Goal: Task Accomplishment & Management: Use online tool/utility

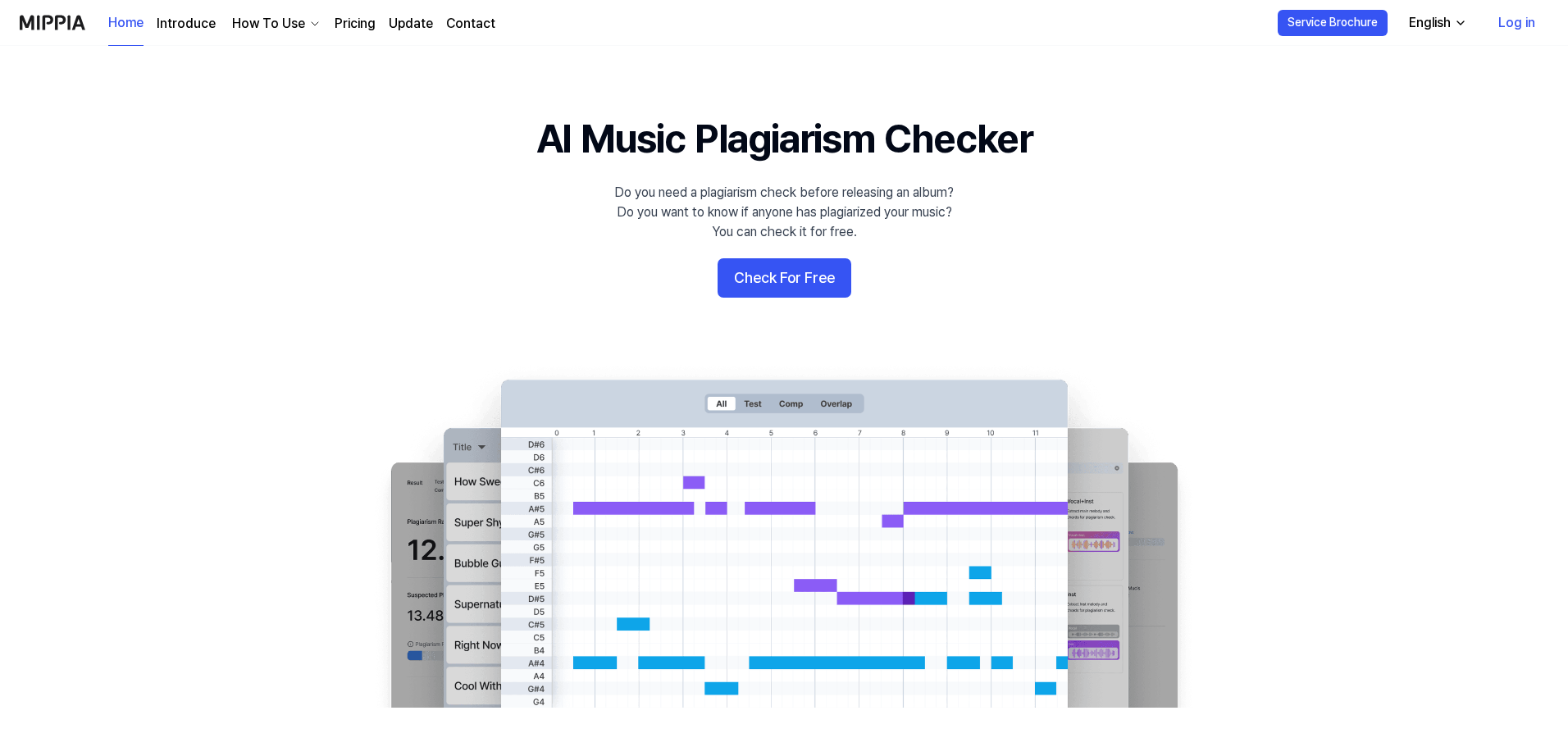
click at [1522, 23] on link "Log in" at bounding box center [1516, 22] width 63 height 46
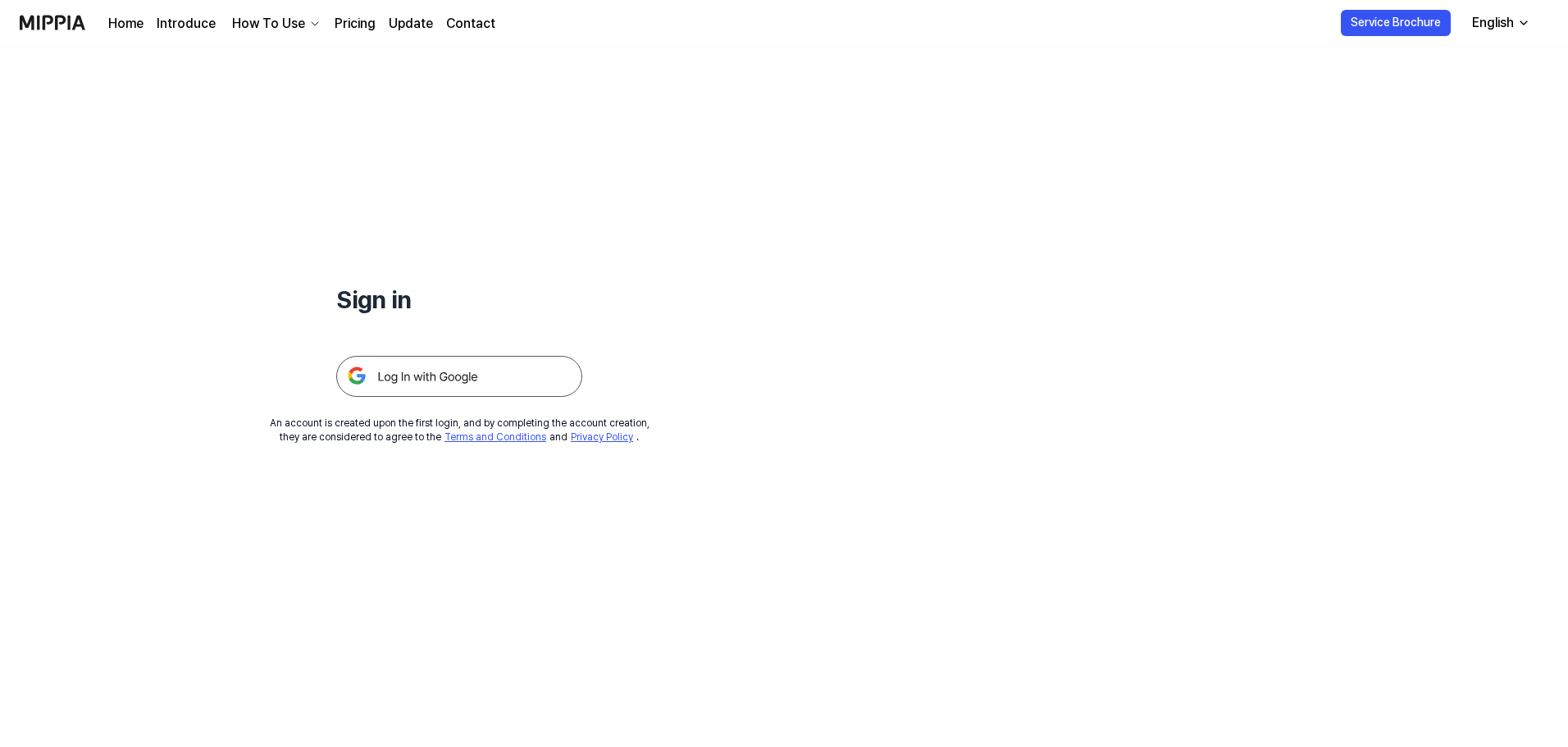
click at [478, 384] on img at bounding box center [458, 377] width 246 height 41
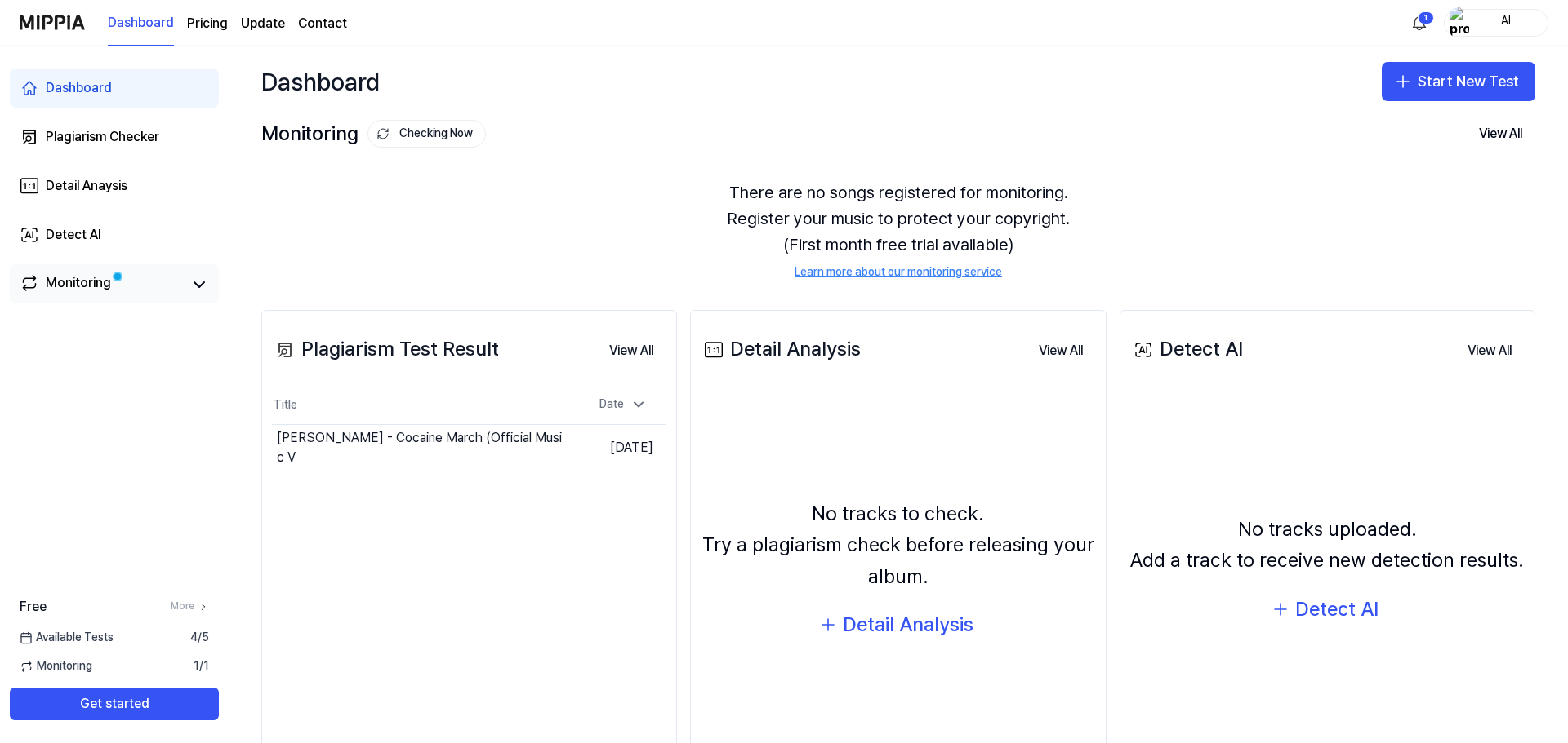
click at [88, 284] on div "Monitoring" at bounding box center [78, 285] width 65 height 23
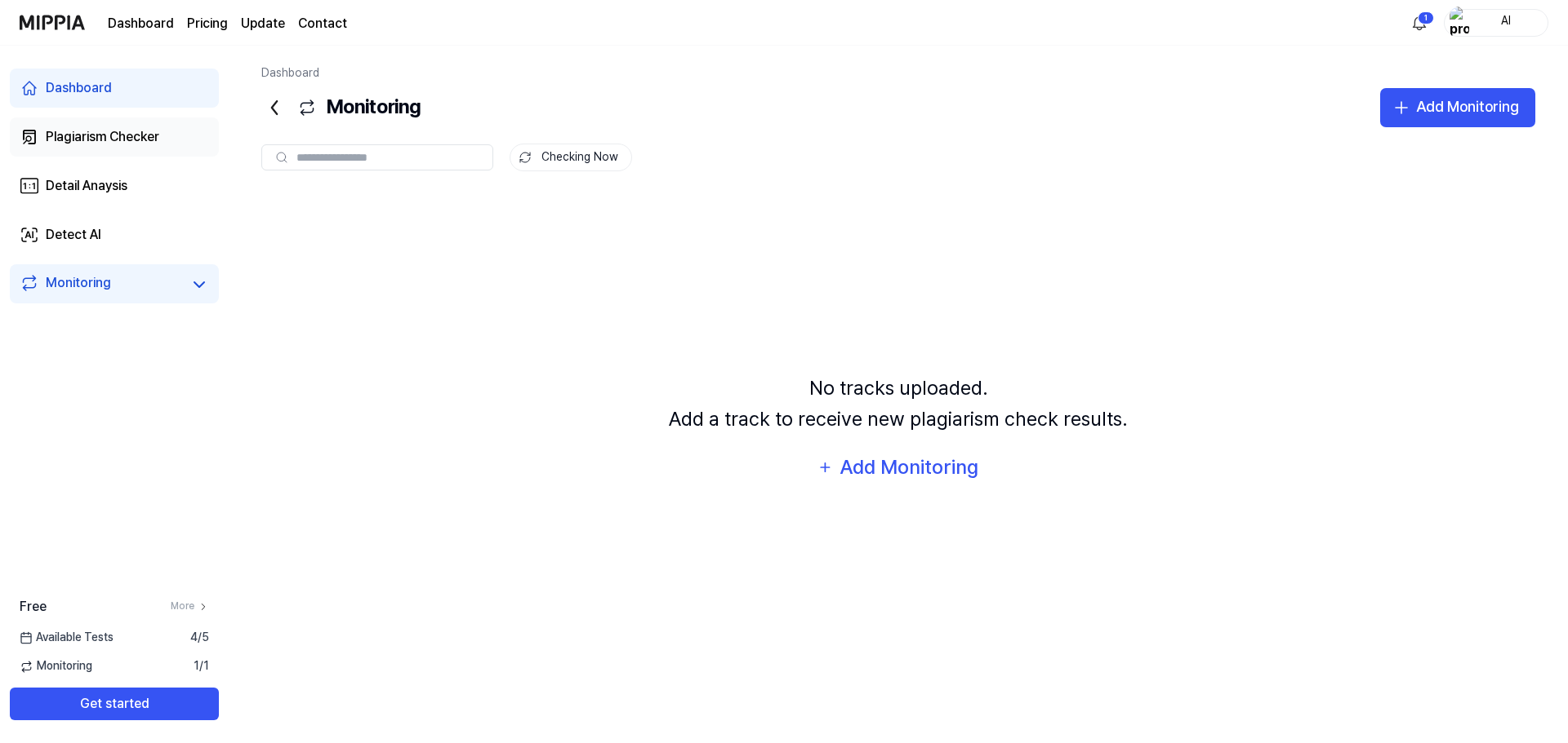
click at [96, 132] on div "Plagiarism Checker" at bounding box center [102, 137] width 113 height 19
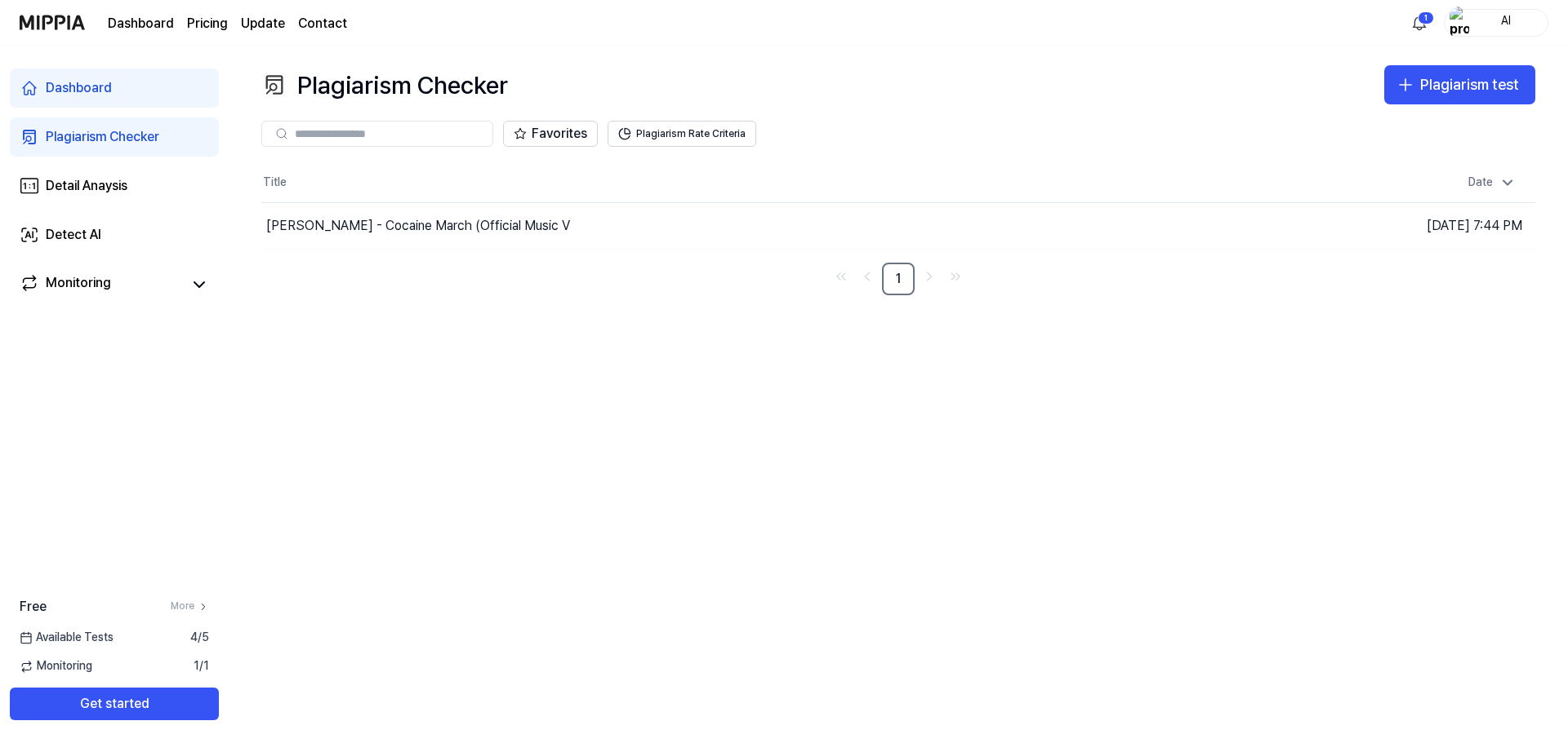
click at [435, 138] on input "text" at bounding box center [389, 134] width 188 height 15
click at [1083, 228] on button "Go to Results" at bounding box center [1101, 226] width 87 height 26
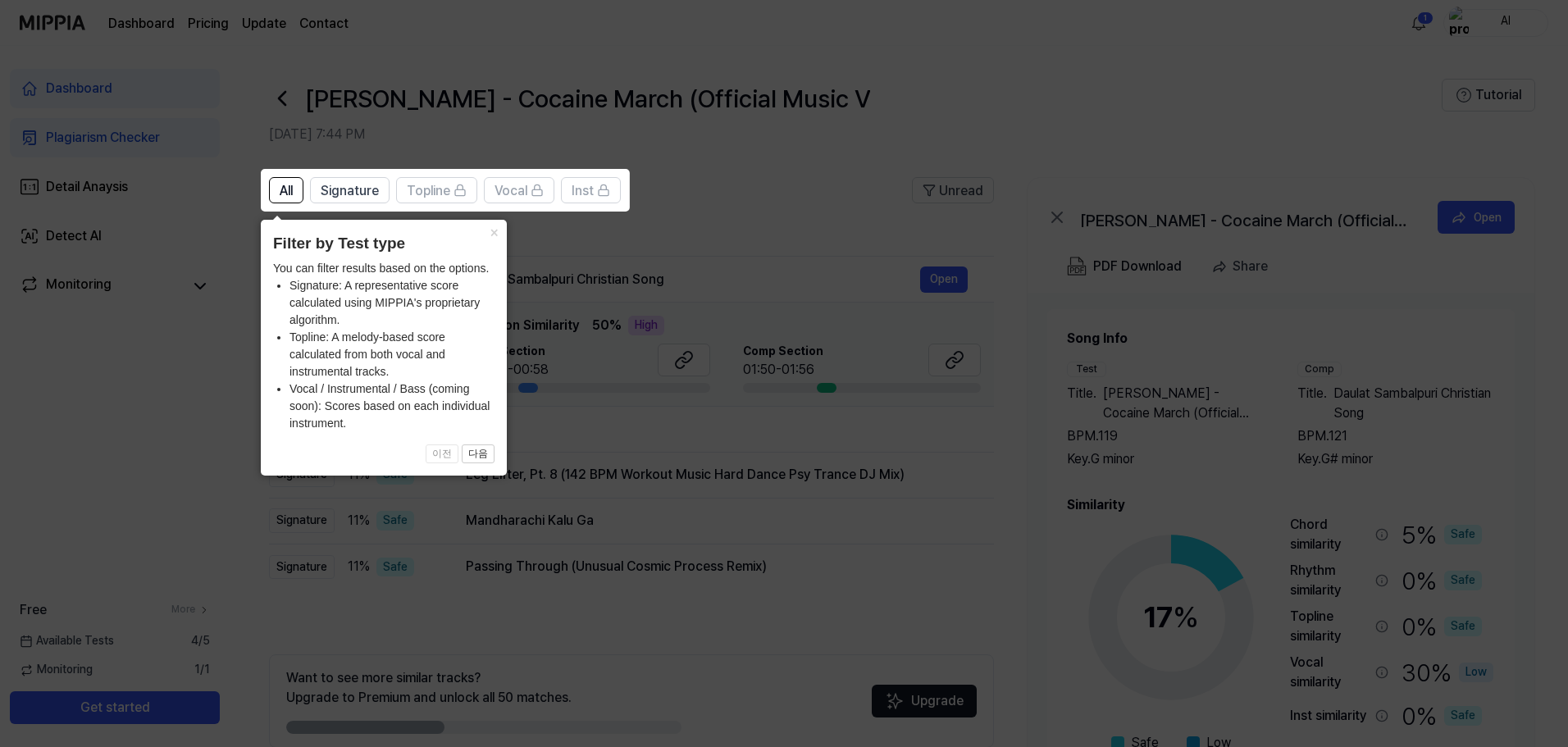
click at [789, 181] on icon at bounding box center [787, 373] width 1575 height 747
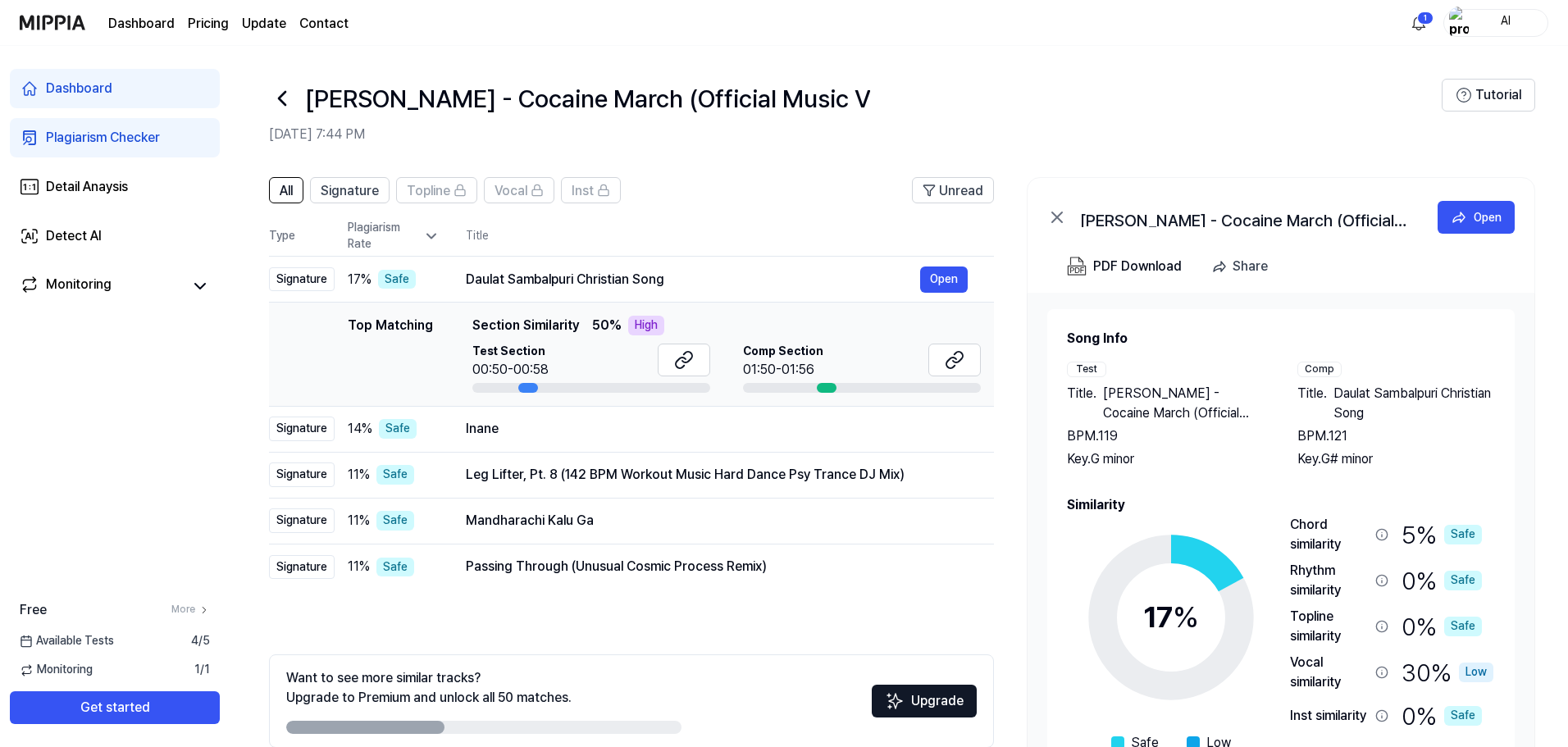
drag, startPoint x: 1187, startPoint y: 216, endPoint x: 1345, endPoint y: 214, distance: 158.0
click at [1345, 215] on div "Nico Cartosio - Cocaine March (Official Music V" at bounding box center [1244, 217] width 328 height 19
drag, startPoint x: 573, startPoint y: 323, endPoint x: 468, endPoint y: 329, distance: 105.2
click at [468, 329] on div "Top Matching Top Matching Section Similarity 50 % High Test Section 00:50-00:58…" at bounding box center [632, 354] width 699 height 77
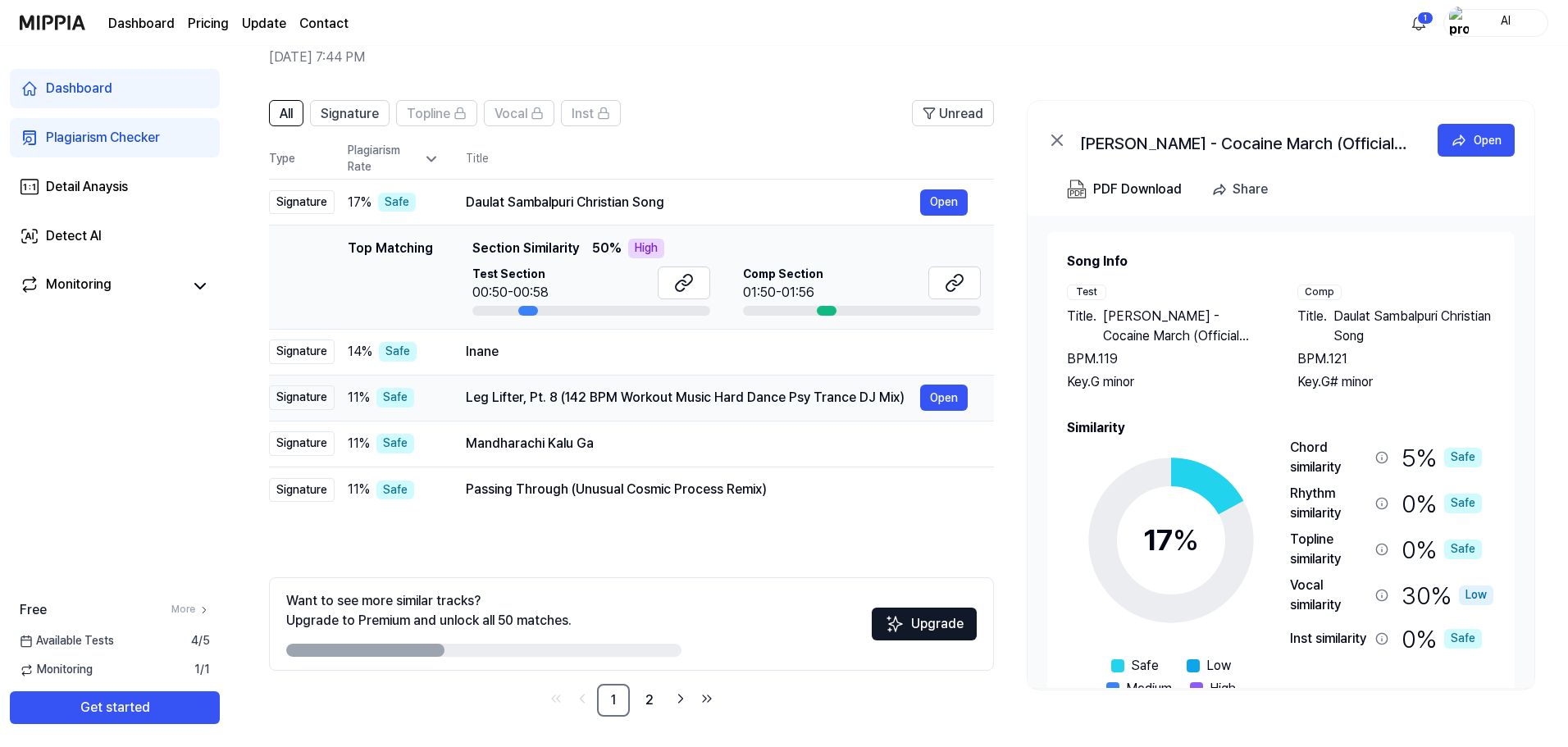
scroll to position [80, 0]
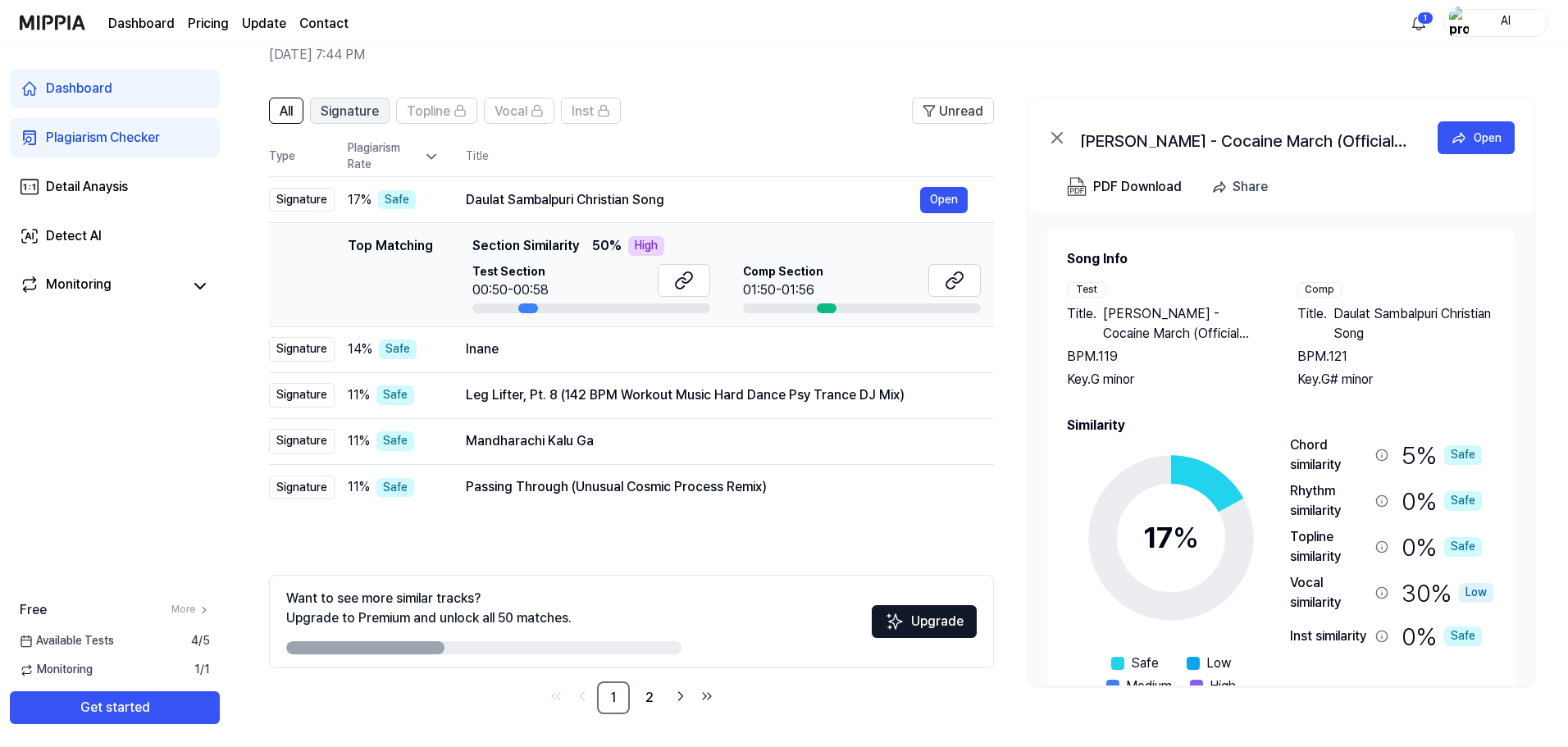
click at [360, 112] on span "Signature" at bounding box center [349, 111] width 58 height 19
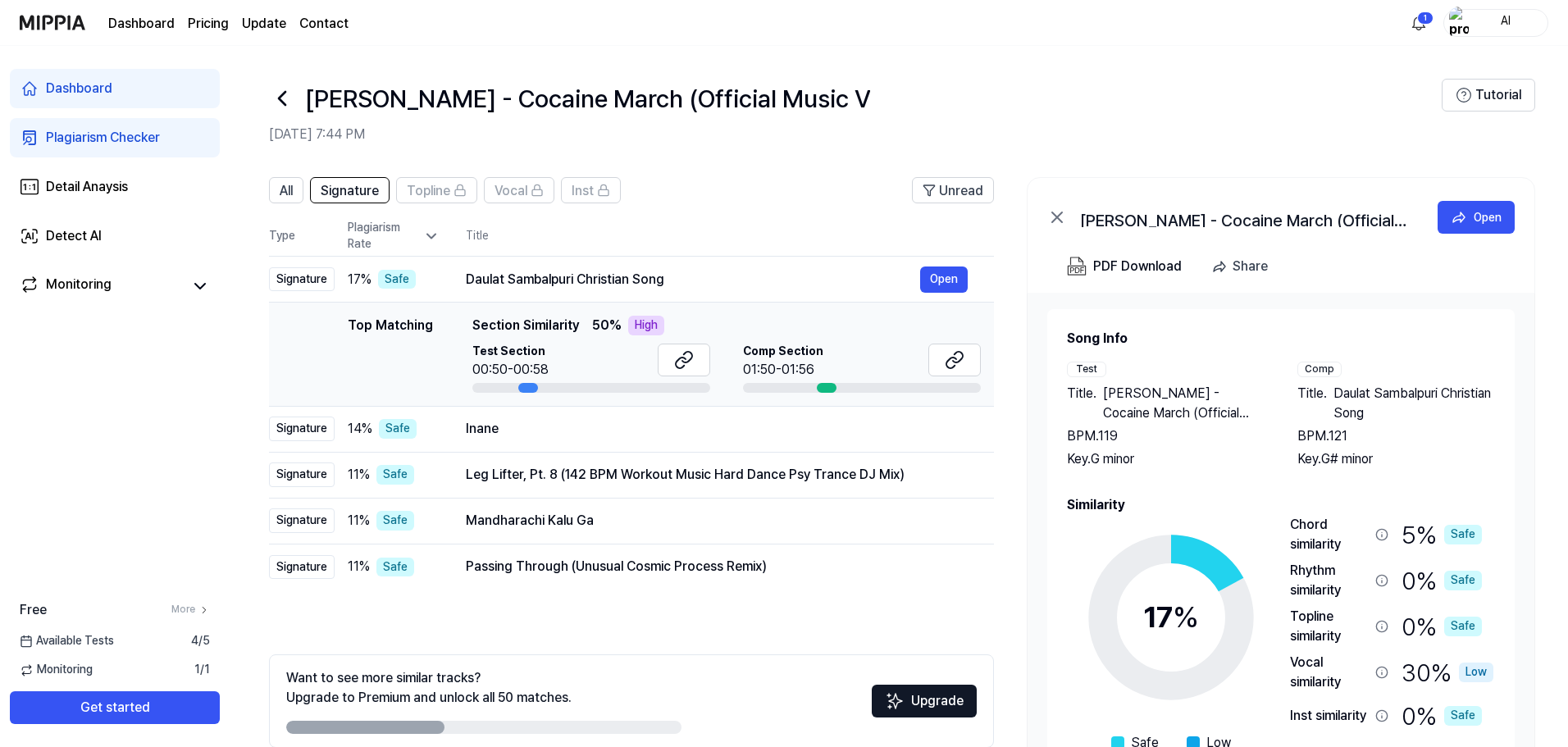
drag, startPoint x: 354, startPoint y: 325, endPoint x: 434, endPoint y: 336, distance: 80.8
click at [434, 335] on div "Top Matching Top Matching Section Similarity 50 % High Test Section 00:50-00:58…" at bounding box center [632, 354] width 699 height 77
click at [504, 425] on div "Inane" at bounding box center [693, 429] width 455 height 19
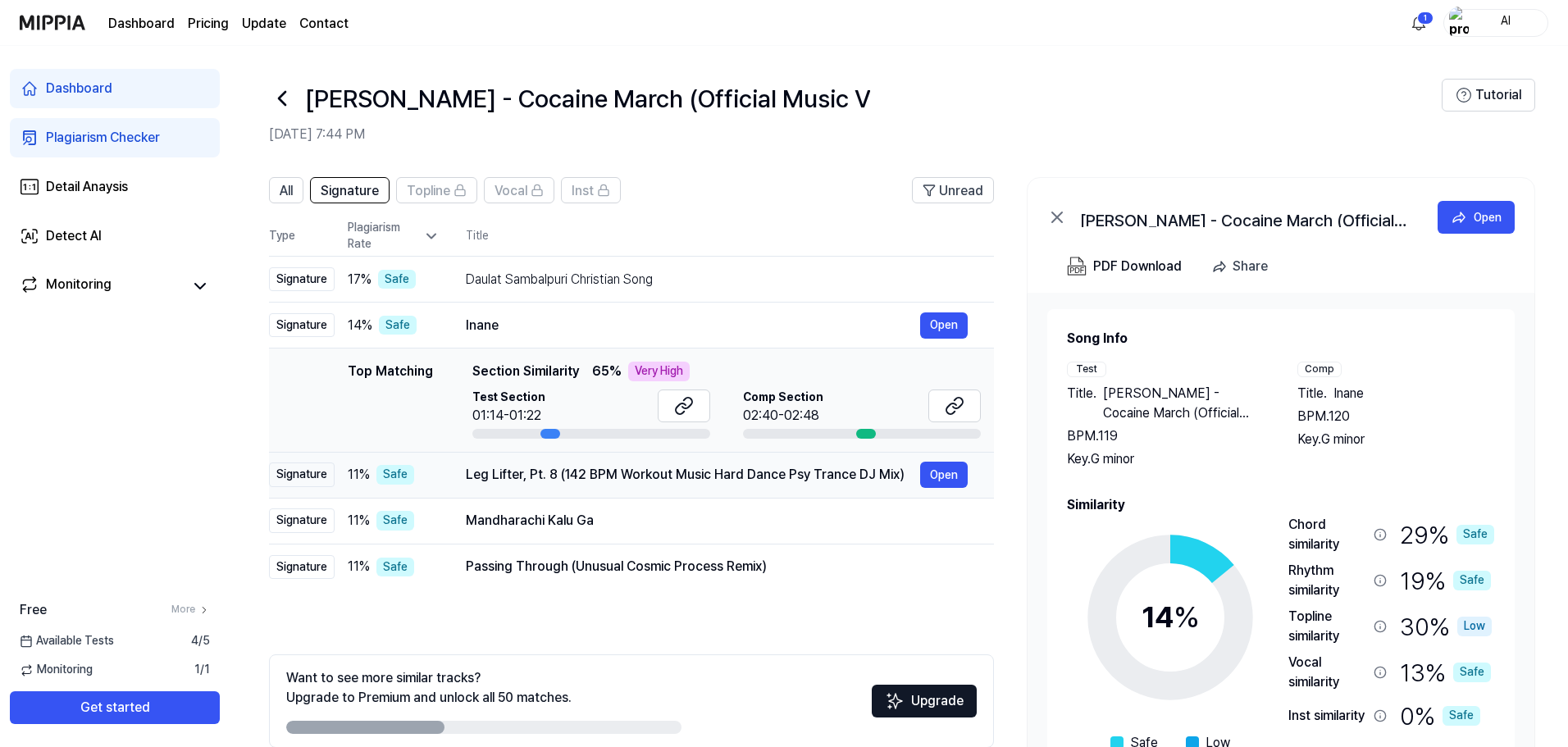
click at [518, 471] on div "Leg Lifter, Pt. 8 (142 BPM Workout Music Hard Dance Psy Trance DJ Mix)" at bounding box center [693, 475] width 455 height 19
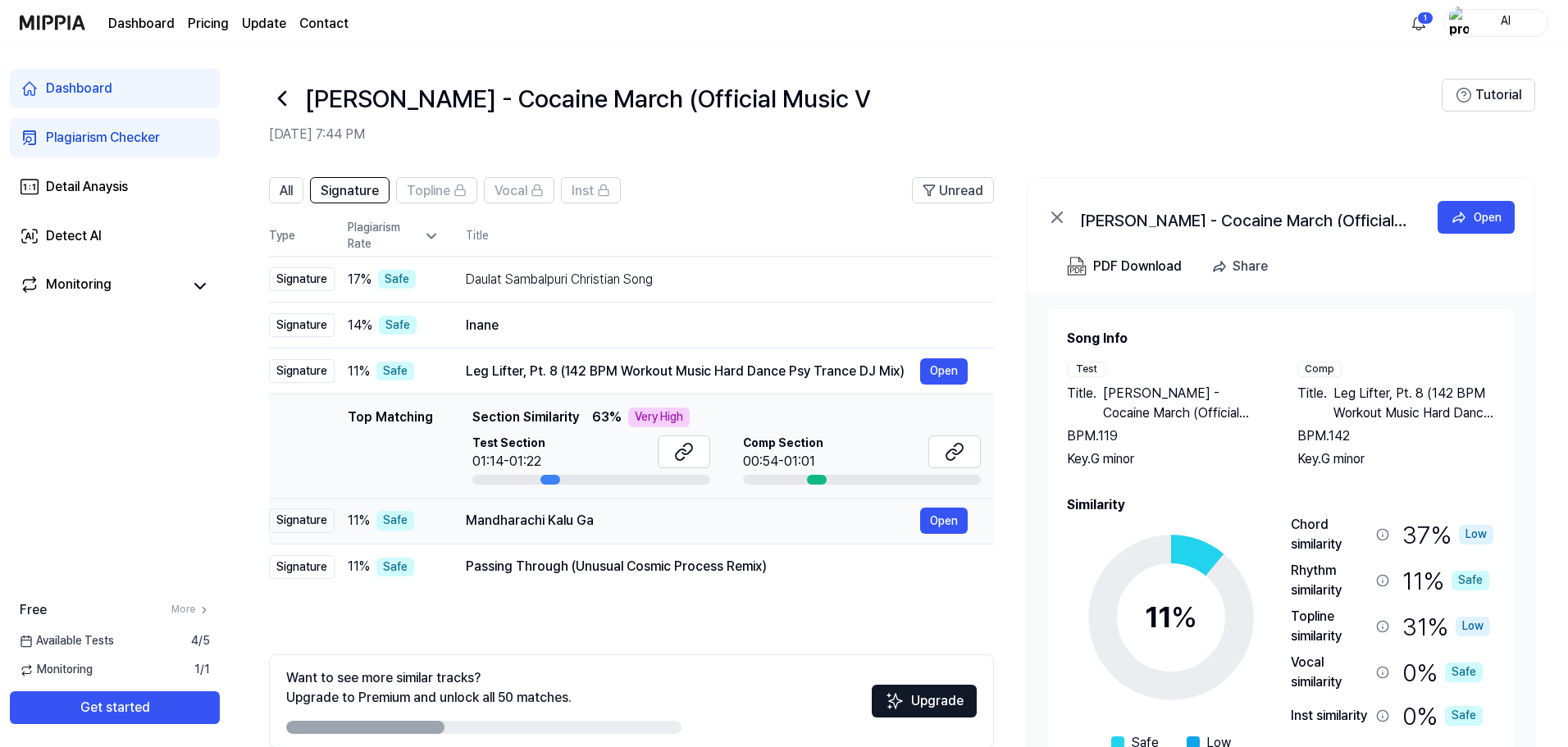
click at [584, 518] on div "Mandharachi Kalu Ga" at bounding box center [693, 521] width 455 height 19
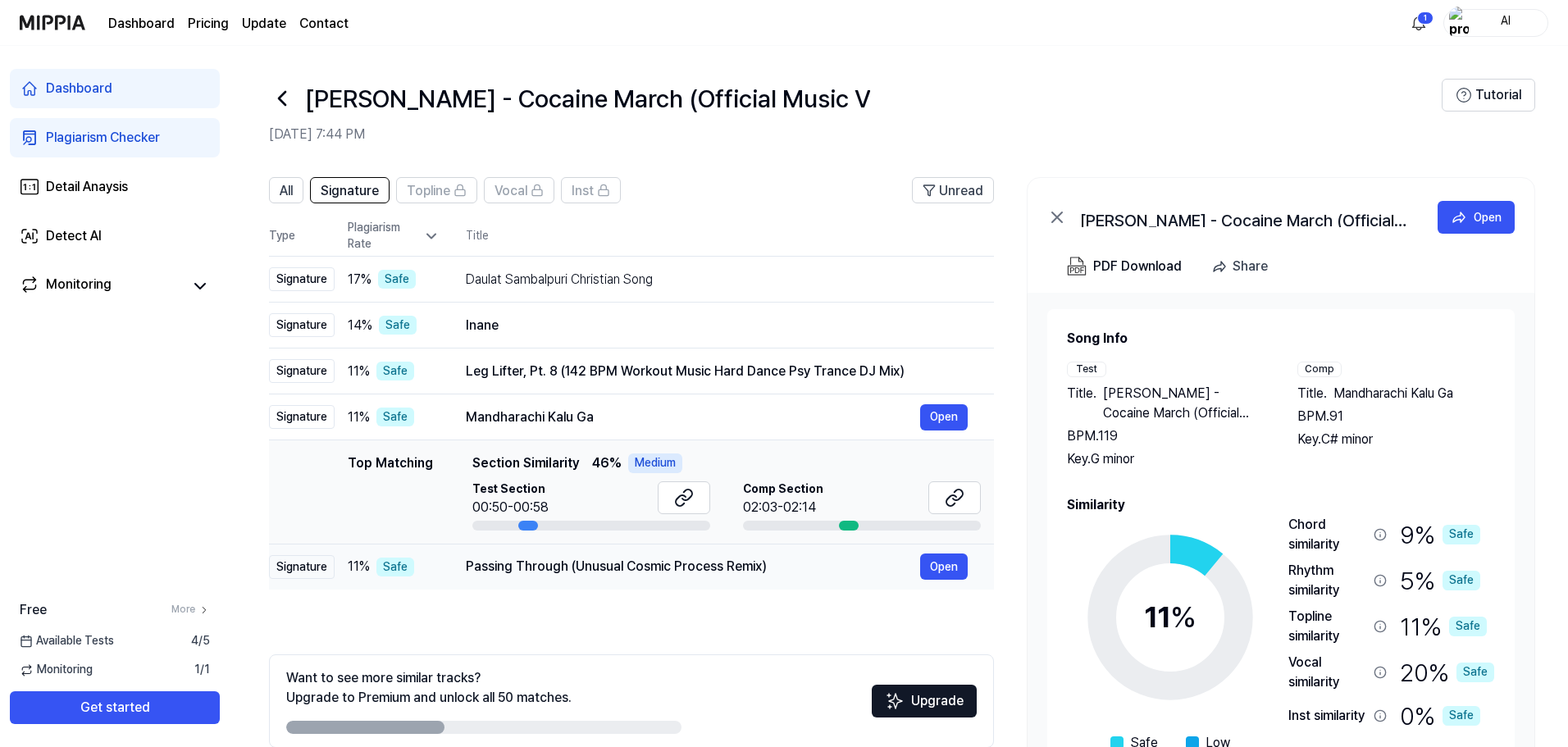
click at [551, 562] on div "Passing Through (Unusual Cosmic Process Remix)" at bounding box center [693, 567] width 455 height 19
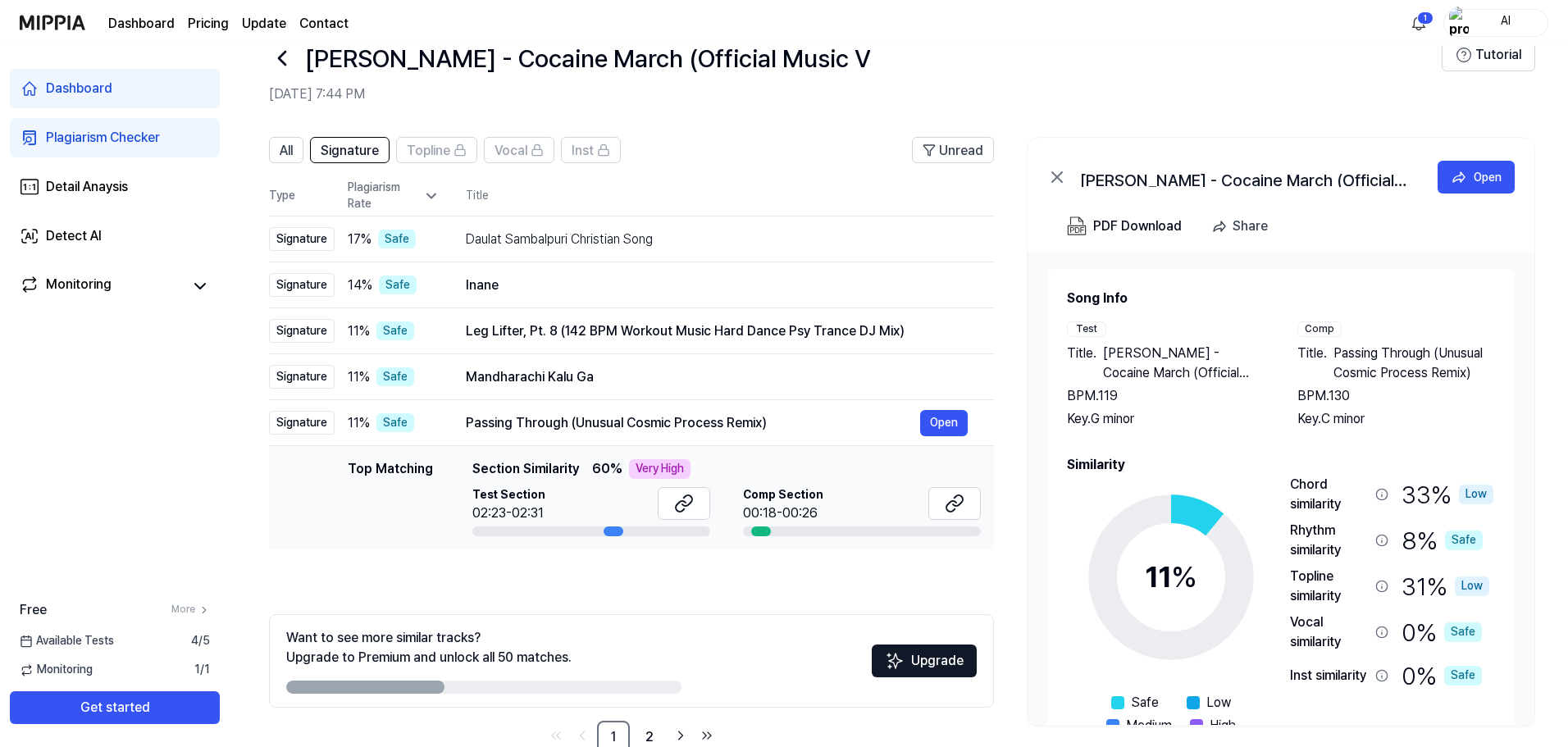
scroll to position [80, 0]
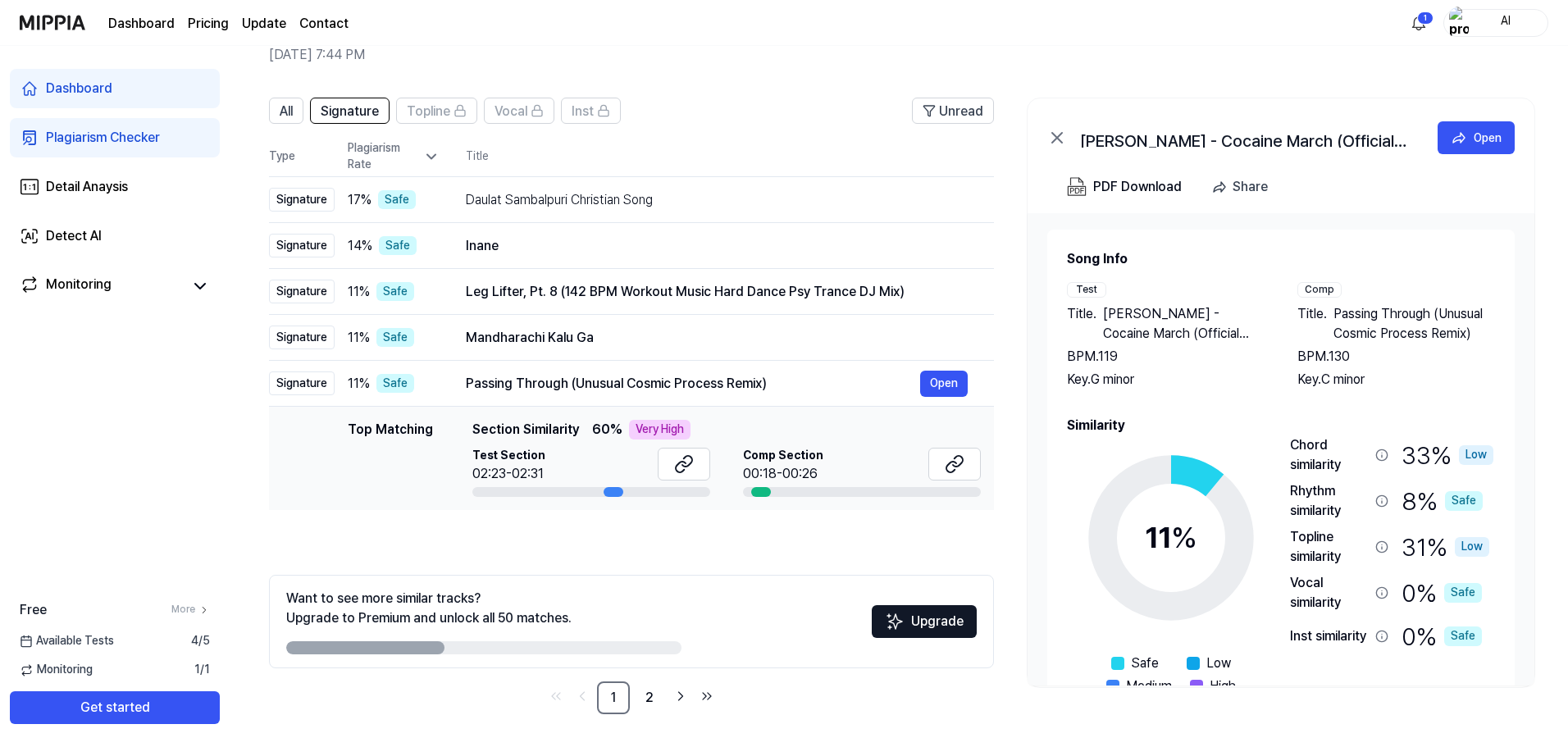
drag, startPoint x: 390, startPoint y: 595, endPoint x: 529, endPoint y: 603, distance: 139.2
click at [495, 596] on div "Want to see more similar tracks? Upgrade to Premium and unlock all 50 matches." at bounding box center [428, 609] width 285 height 39
drag, startPoint x: 582, startPoint y: 618, endPoint x: 335, endPoint y: 608, distance: 247.2
click at [336, 609] on div "Want to see more similar tracks? Upgrade to Premium and unlock all 50 matches." at bounding box center [484, 621] width 395 height 65
drag, startPoint x: 1348, startPoint y: 471, endPoint x: 1294, endPoint y: 364, distance: 119.9
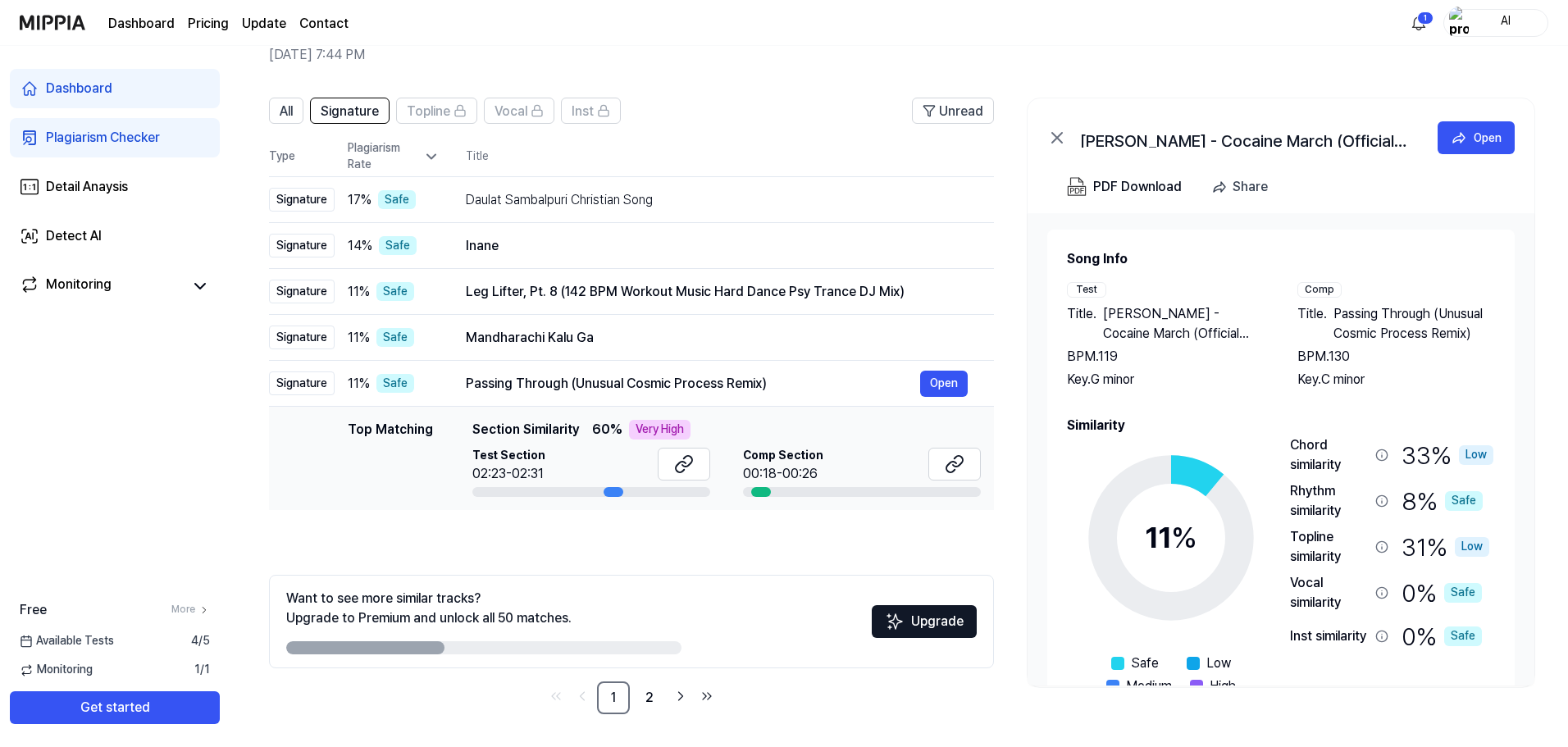
click at [1294, 364] on div "Song Info Test Title . Nico Cartosio - Cocaine March (Official Music V BPM. 119…" at bounding box center [1281, 484] width 428 height 470
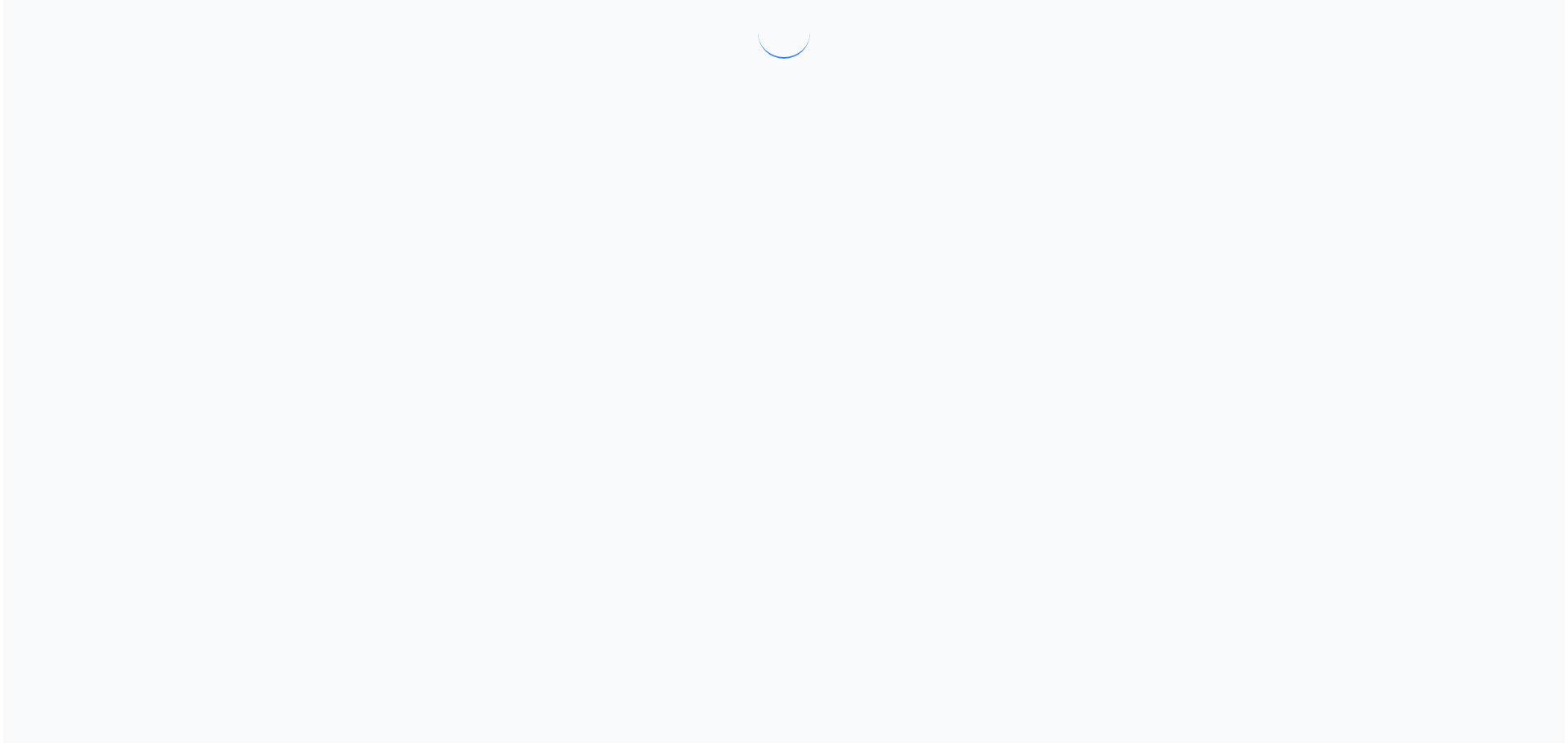
scroll to position [0, 0]
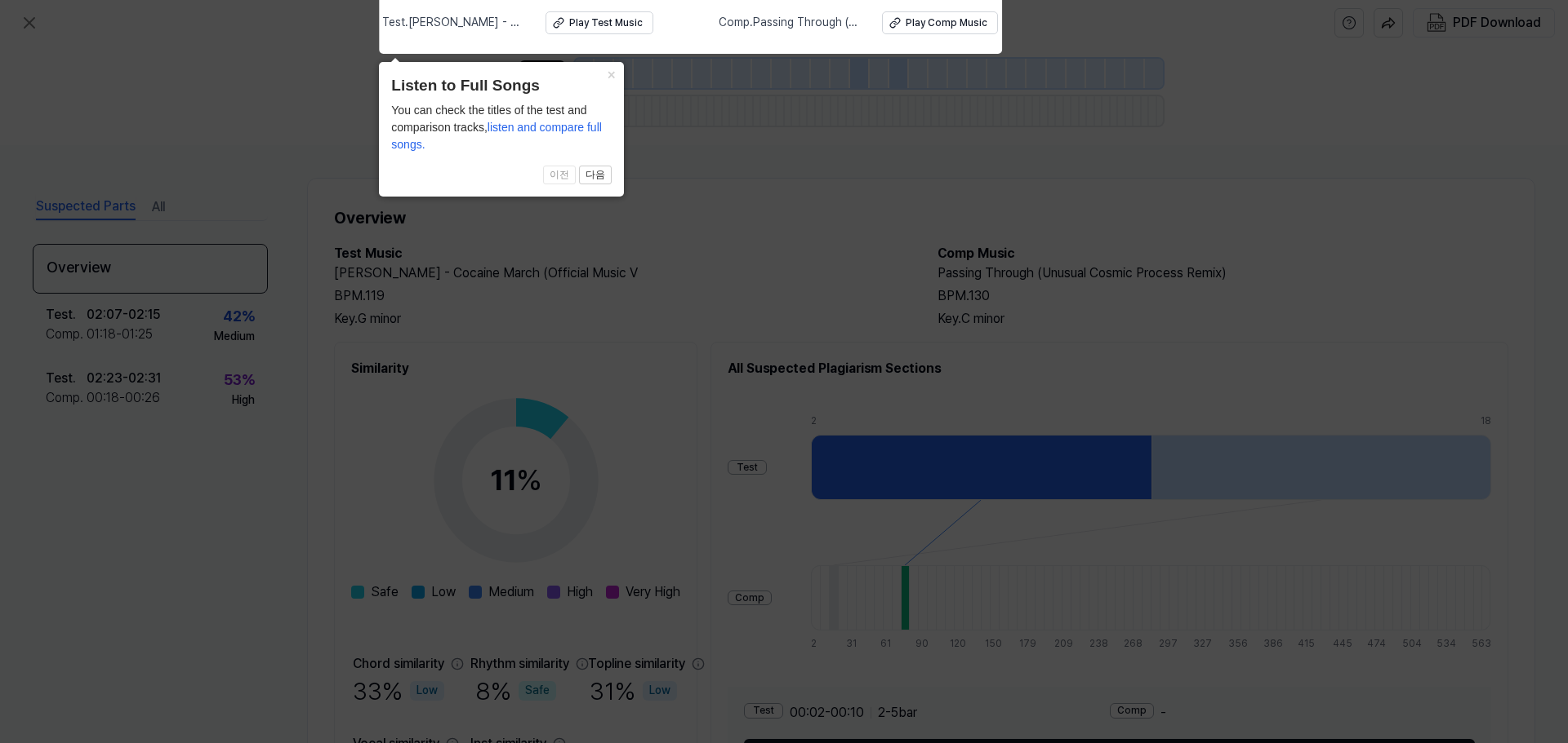
click at [765, 201] on icon at bounding box center [784, 368] width 1568 height 752
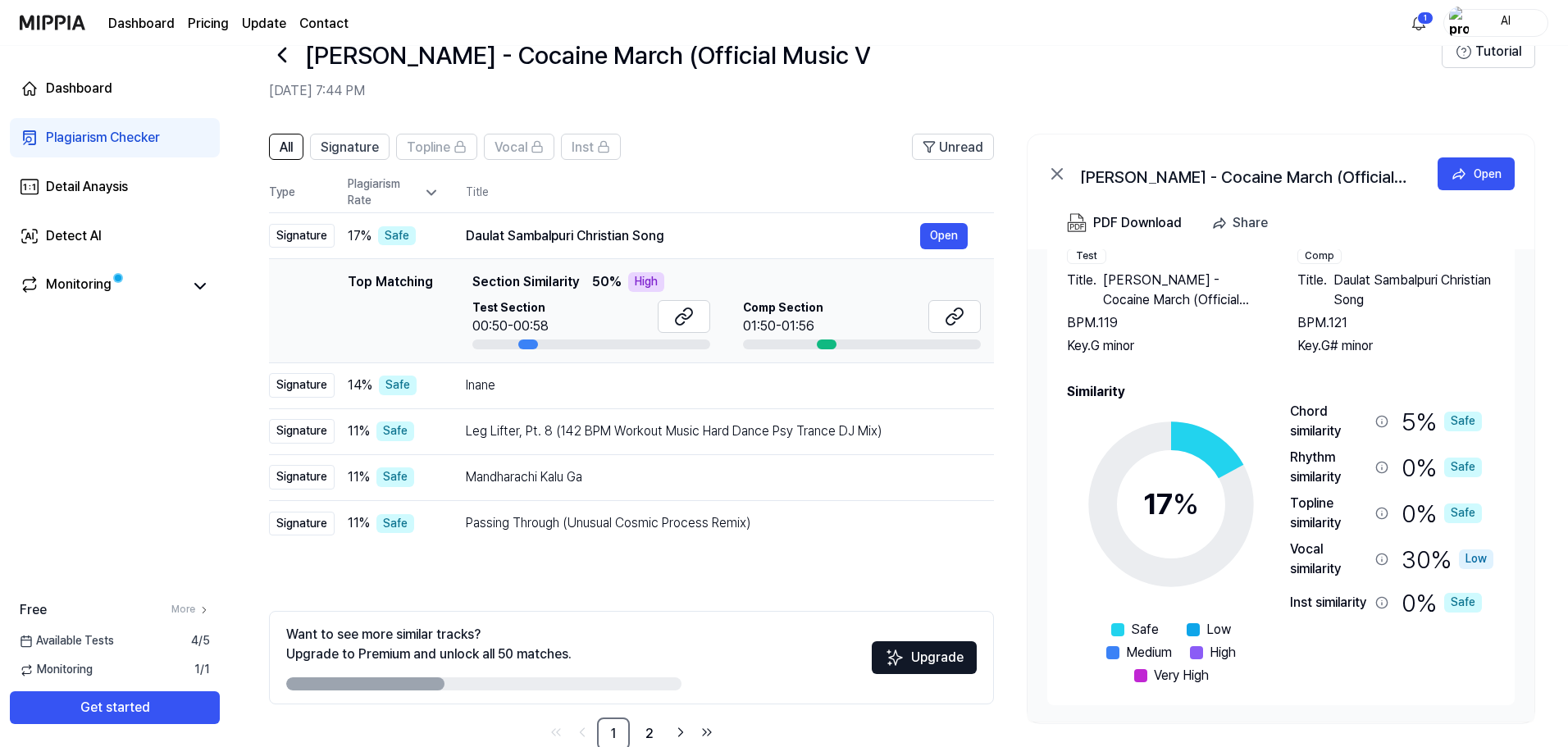
scroll to position [80, 0]
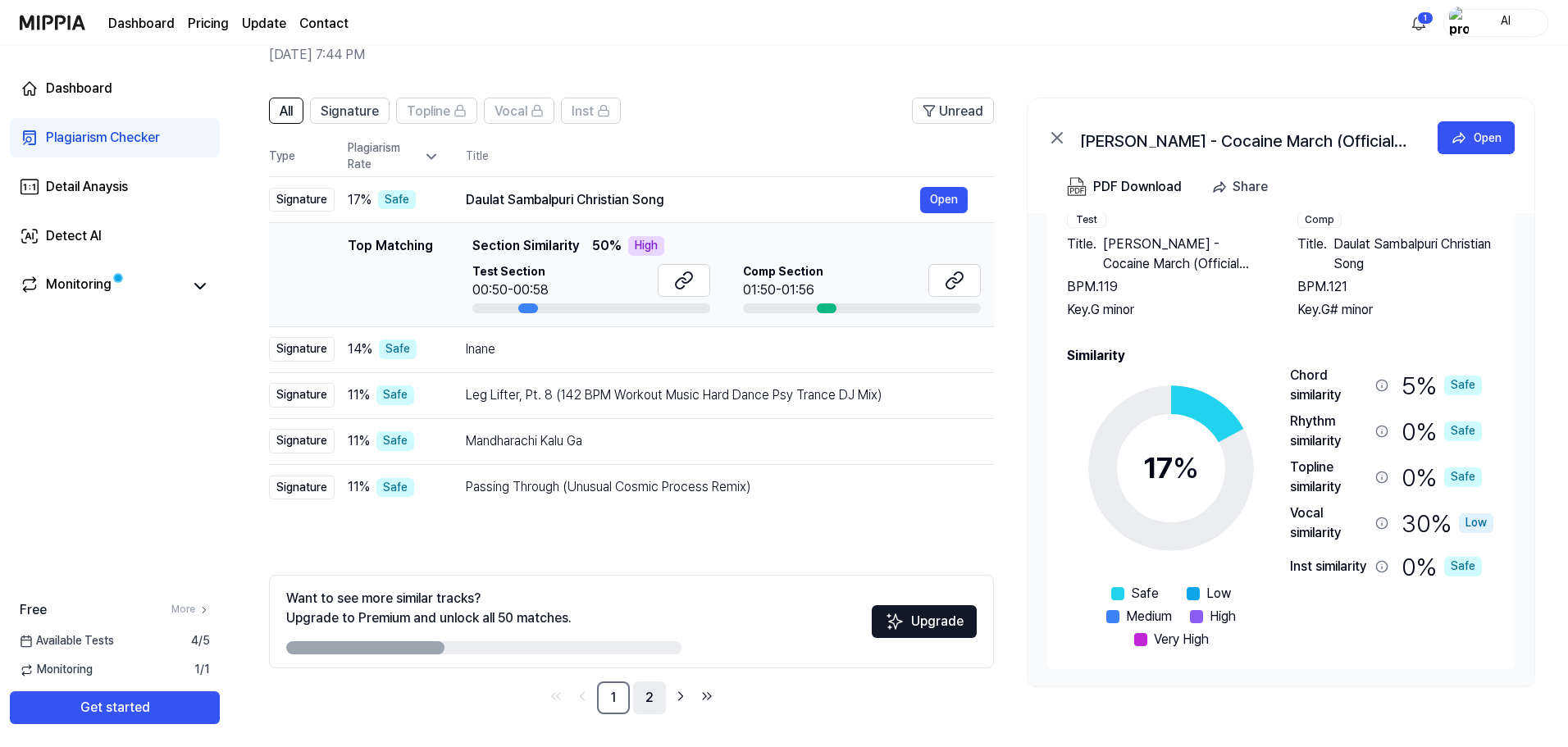
click at [642, 700] on link "2" at bounding box center [649, 698] width 33 height 33
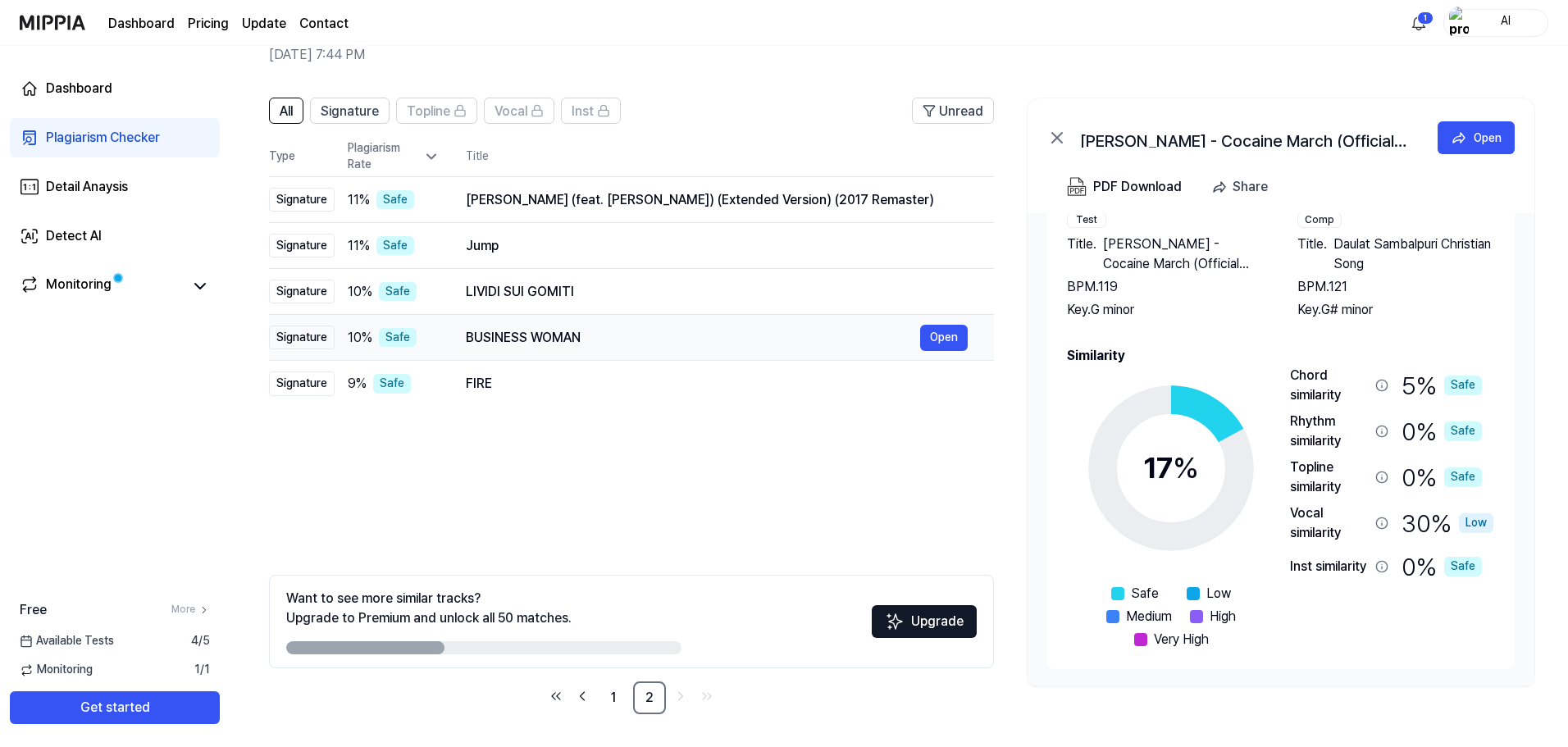
drag, startPoint x: 606, startPoint y: 340, endPoint x: 473, endPoint y: 338, distance: 133.0
click at [473, 338] on div "BUSINESS WOMAN" at bounding box center [693, 338] width 455 height 19
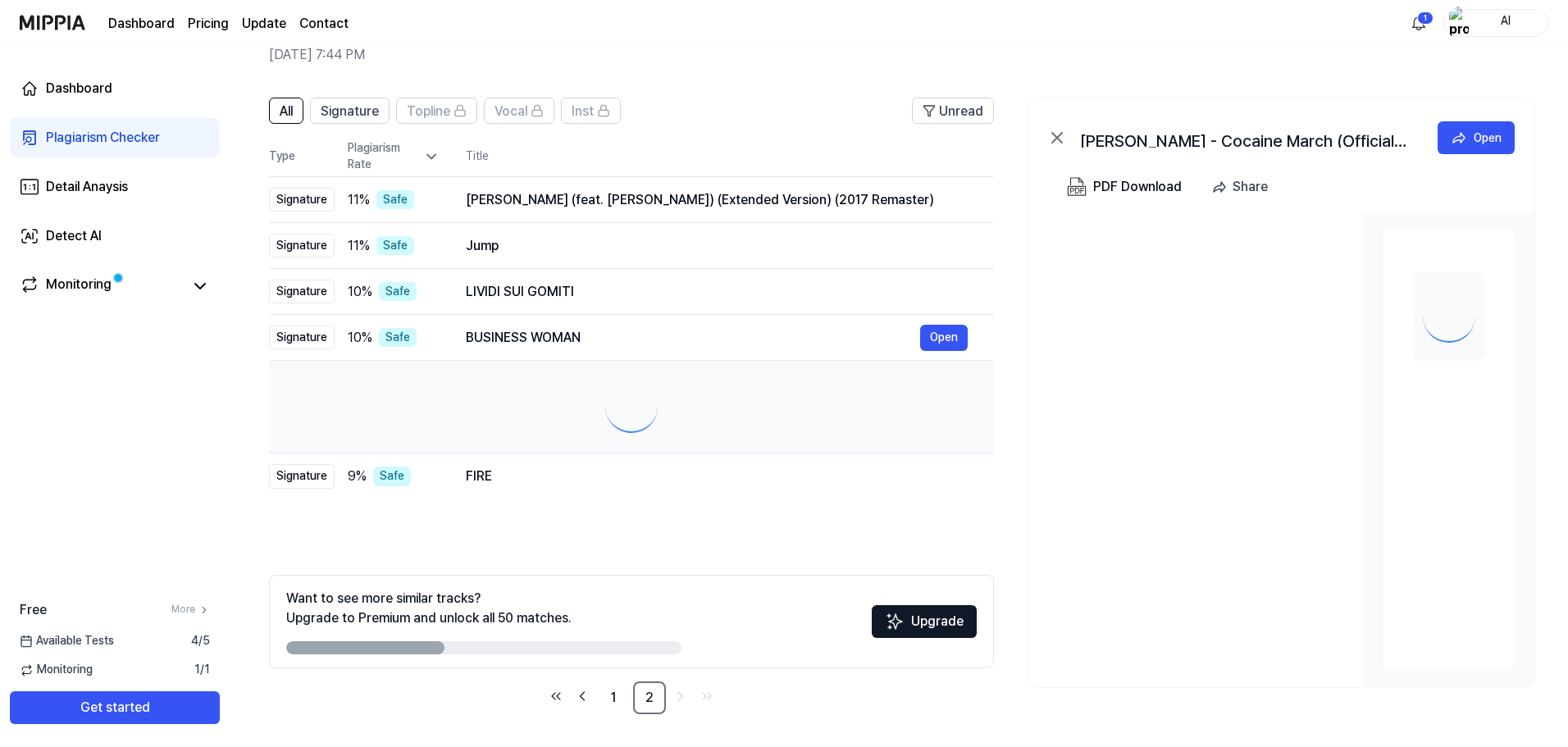
scroll to position [0, 0]
drag, startPoint x: 511, startPoint y: 245, endPoint x: 477, endPoint y: 245, distance: 34.0
click at [477, 245] on div "Jump" at bounding box center [693, 246] width 455 height 19
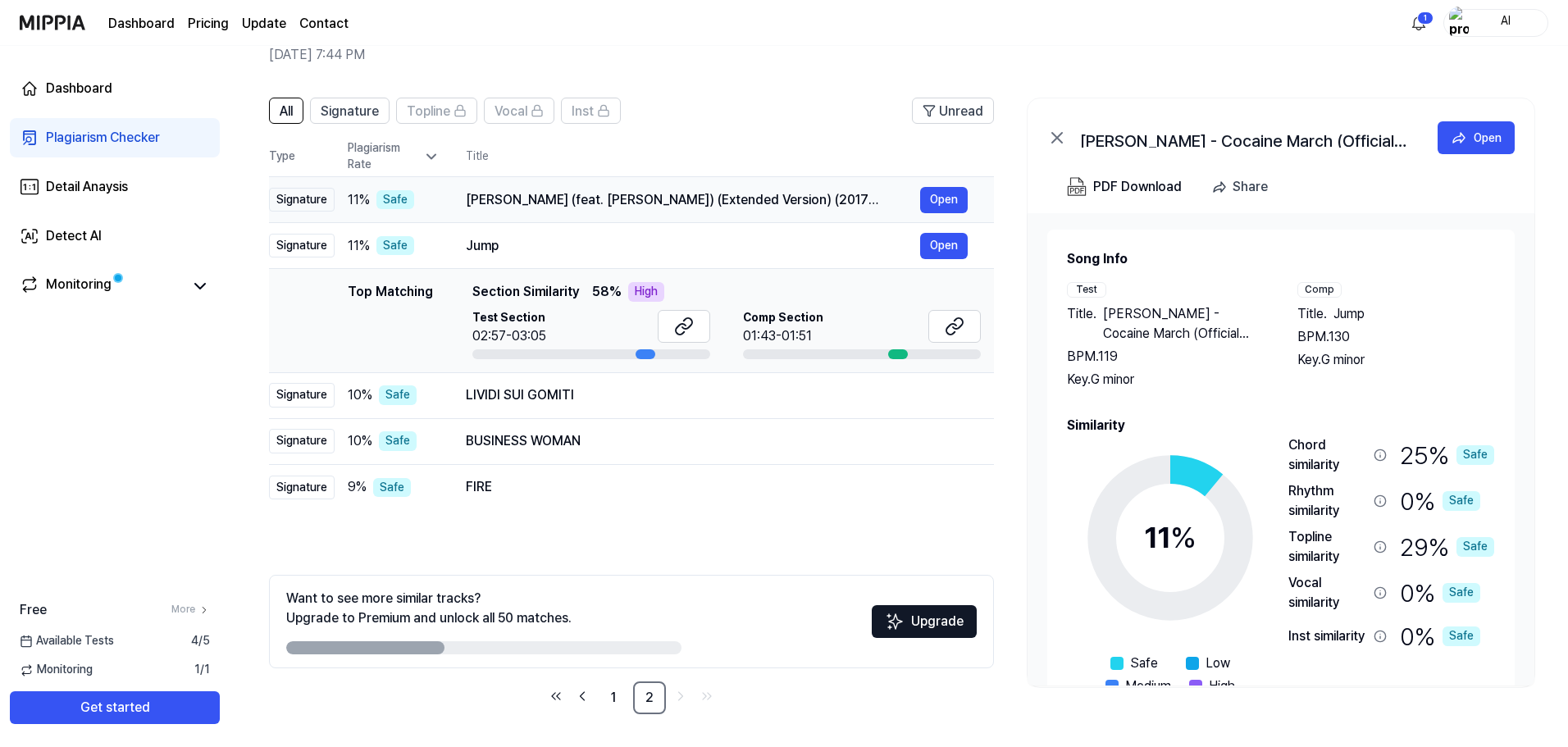
drag, startPoint x: 641, startPoint y: 200, endPoint x: 538, endPoint y: 190, distance: 103.5
click at [567, 196] on div "Peter Gunn (feat. Duane Eddy) (Extended Version) (2017 Remaster)" at bounding box center [693, 200] width 455 height 19
